Goal: Register for event/course

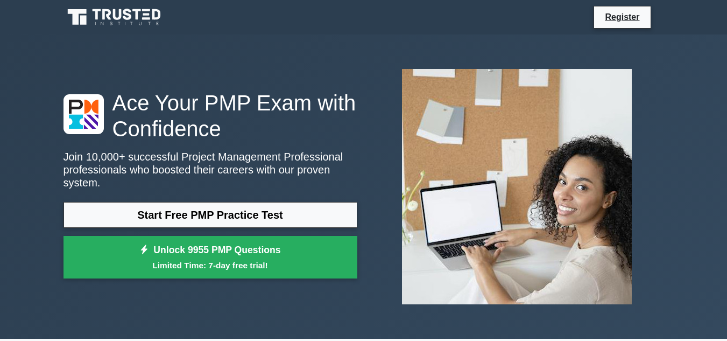
scroll to position [298, 0]
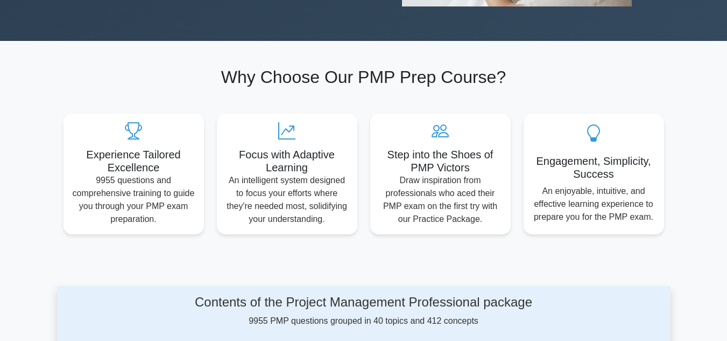
drag, startPoint x: 0, startPoint y: 0, endPoint x: 734, endPoint y: 53, distance: 735.9
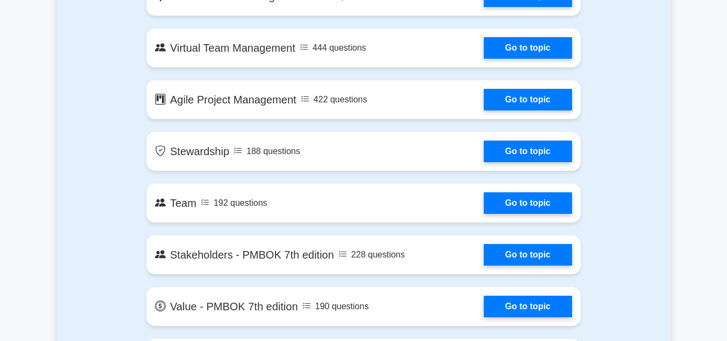
scroll to position [1725, 0]
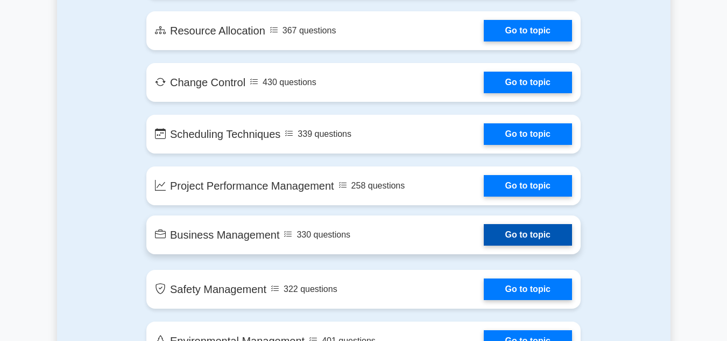
click at [526, 235] on link "Go to topic" at bounding box center [528, 235] width 88 height 22
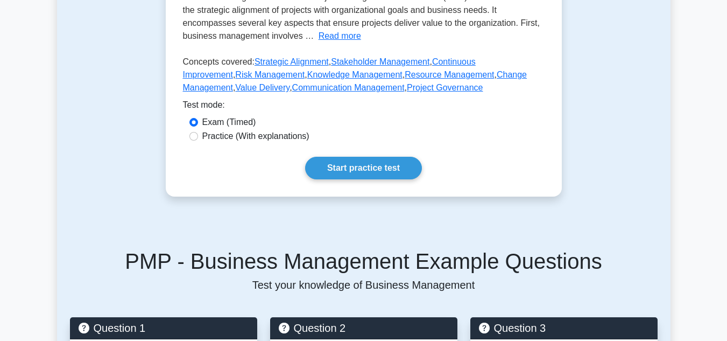
scroll to position [175, 0]
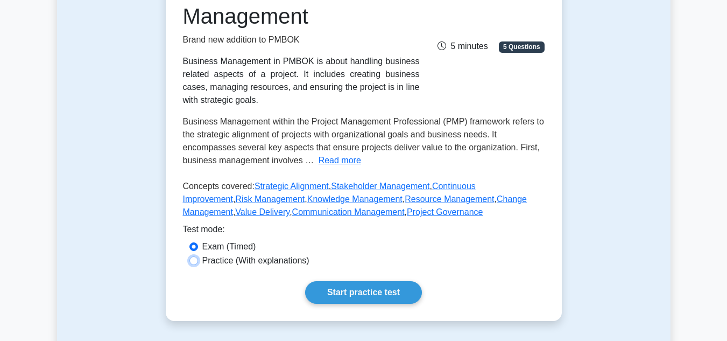
click at [194, 261] on input "Practice (With explanations)" at bounding box center [194, 260] width 9 height 9
radio input "true"
click at [367, 289] on link "Start practice test" at bounding box center [363, 292] width 117 height 23
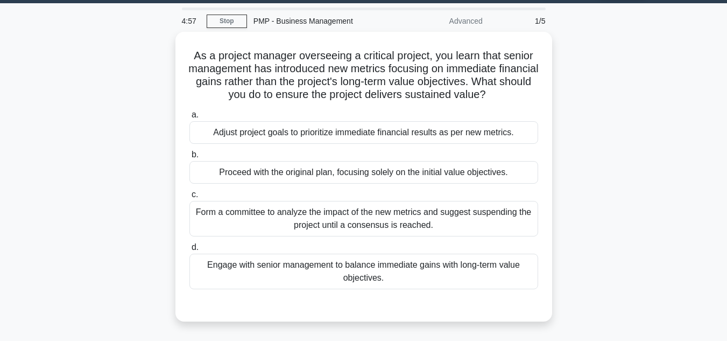
scroll to position [33, 0]
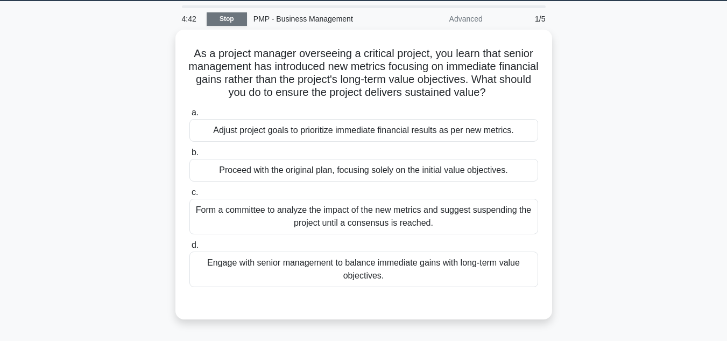
click at [229, 24] on link "Stop" at bounding box center [227, 18] width 40 height 13
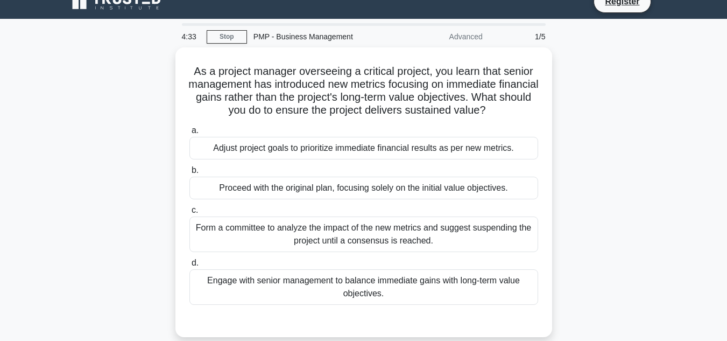
scroll to position [17, 0]
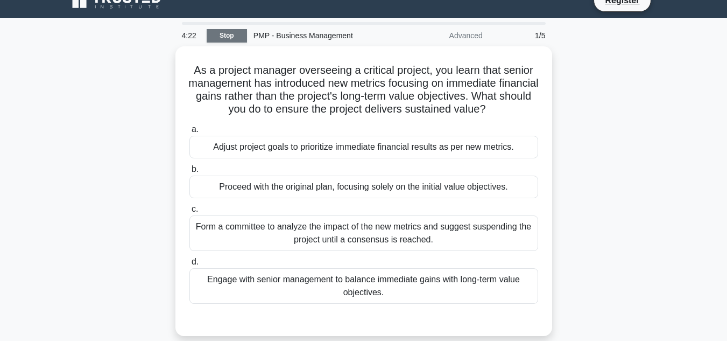
click at [227, 33] on link "Stop" at bounding box center [227, 35] width 40 height 13
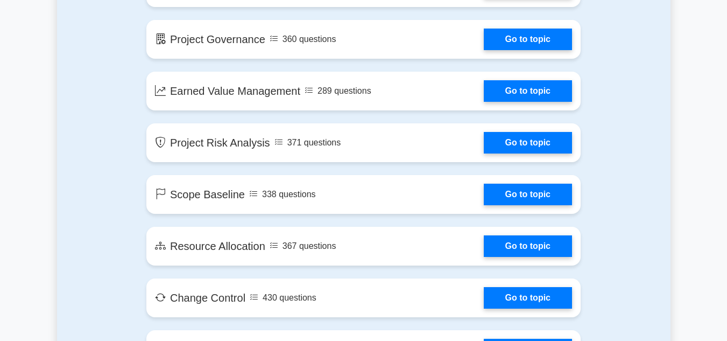
scroll to position [1544, 0]
